Goal: Find contact information: Find contact information

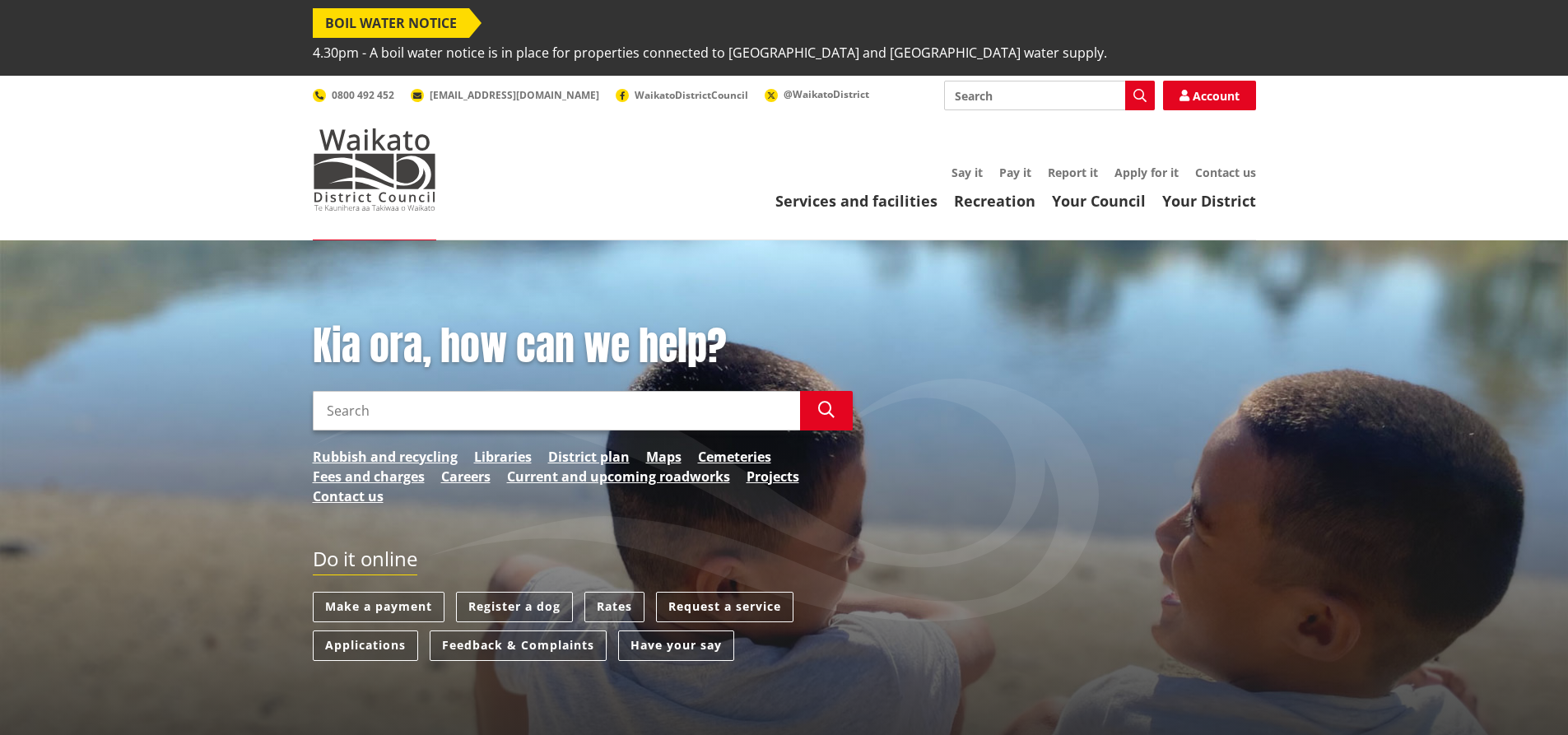
click at [1028, 80] on input "Search" at bounding box center [1050, 95] width 211 height 29
type input "[PERSON_NAME]"
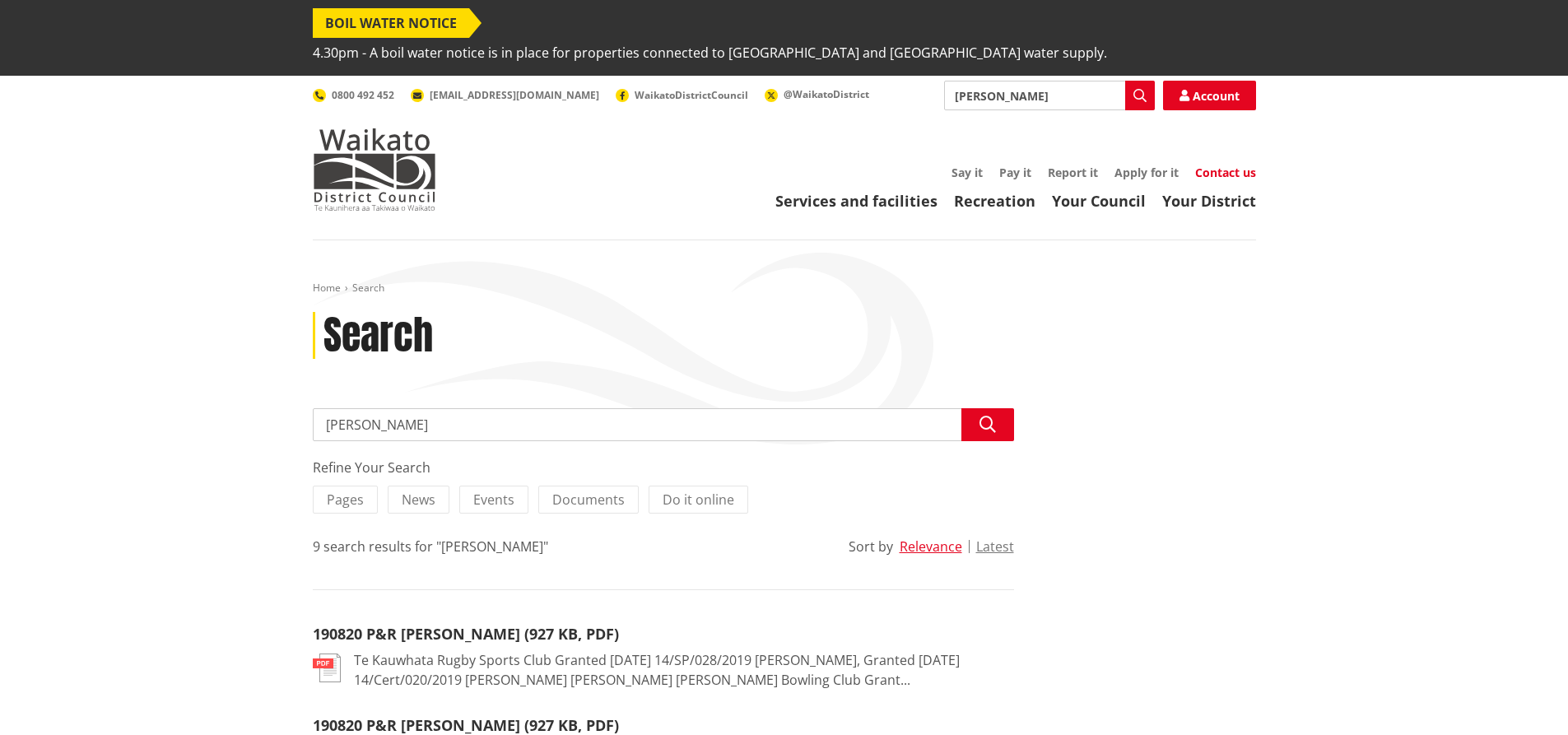
click at [1229, 165] on link "Contact us" at bounding box center [1225, 172] width 61 height 16
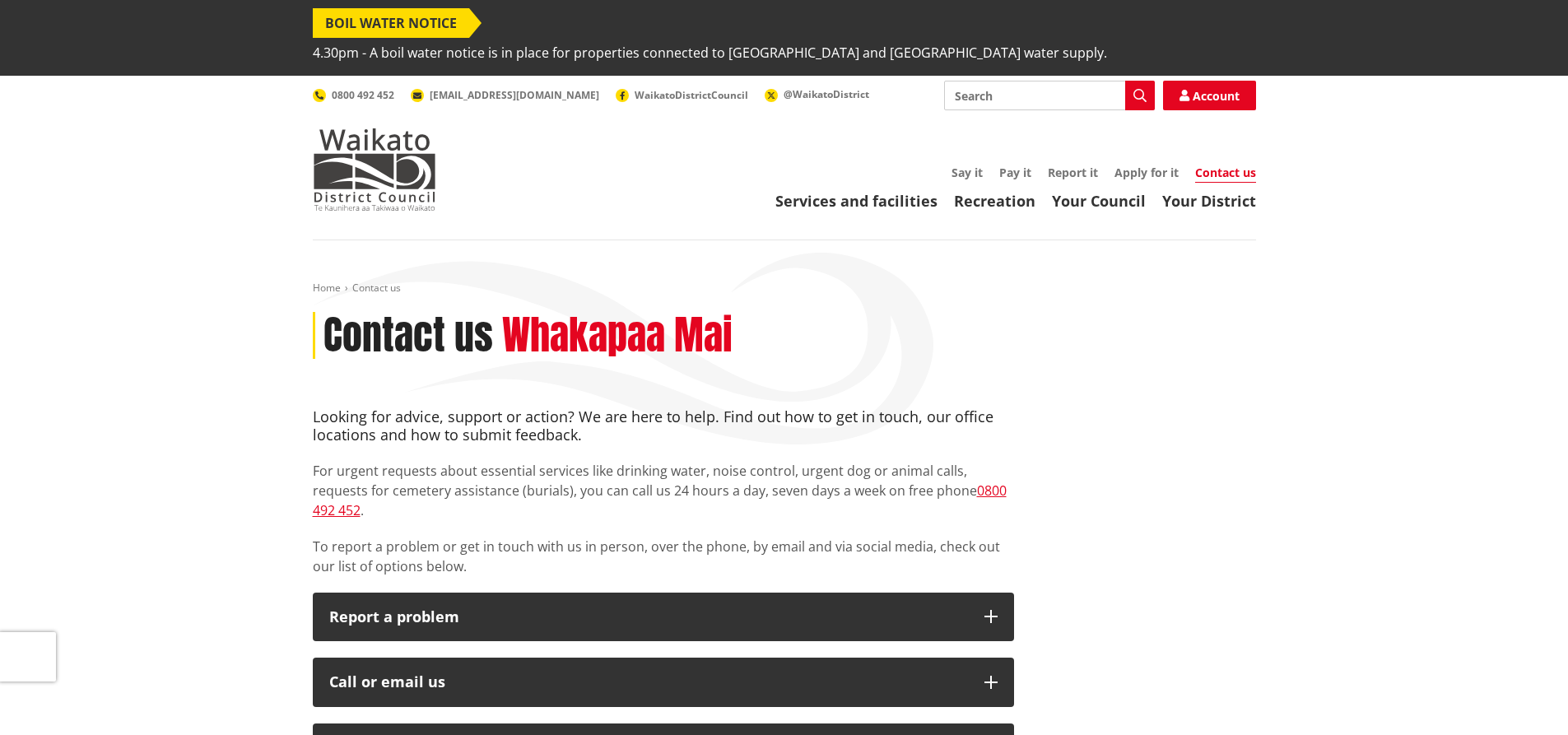
click at [1053, 80] on input "Search" at bounding box center [1050, 95] width 211 height 29
type input "staff"
click at [1145, 89] on icon "button" at bounding box center [1140, 95] width 13 height 13
